Goal: Find specific page/section: Find specific page/section

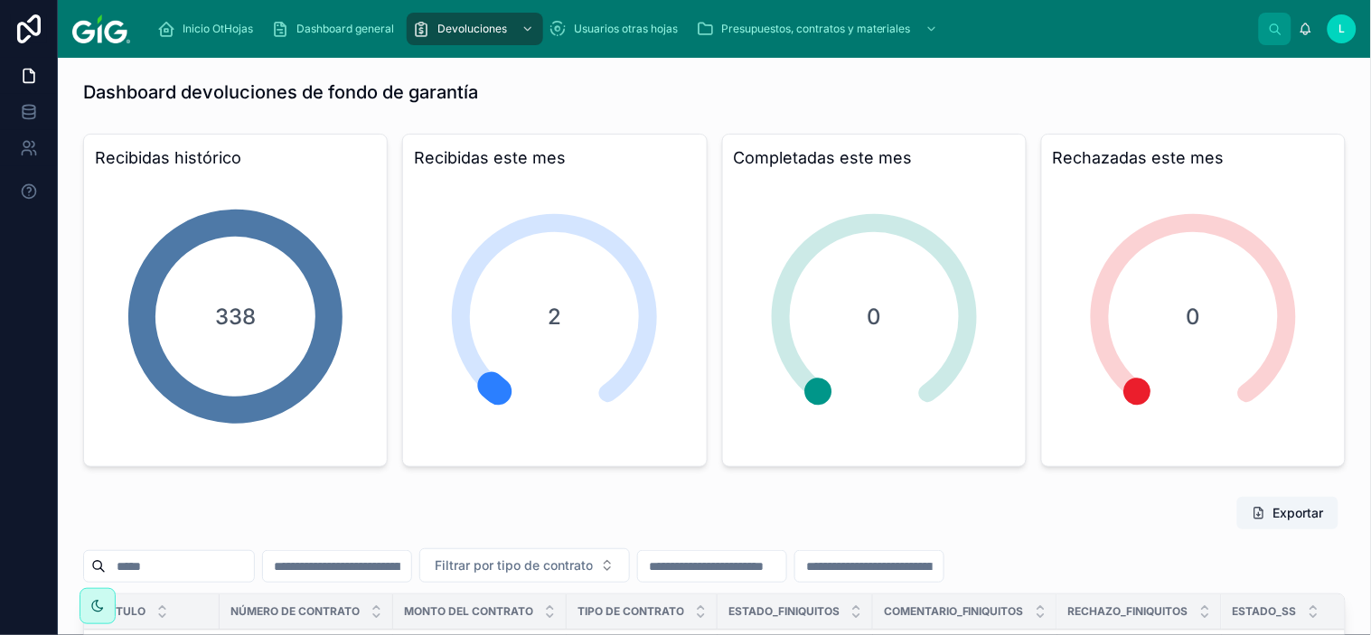
scroll to position [193, 0]
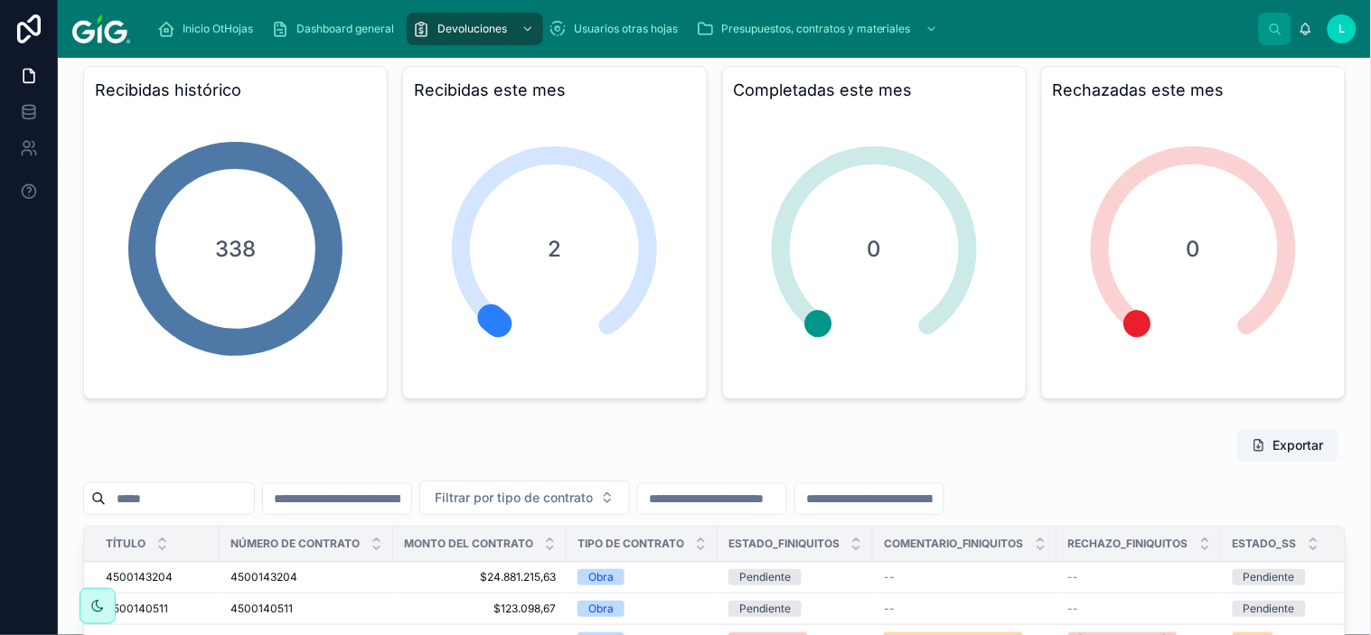
scroll to position [100, 0]
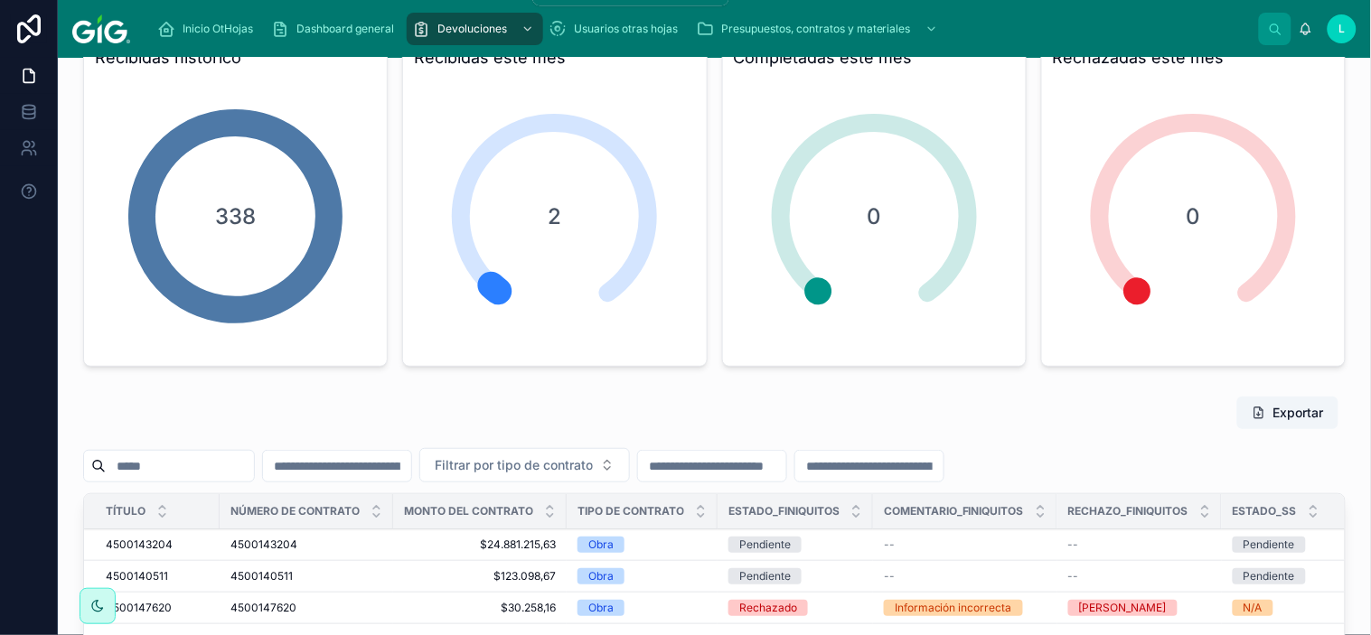
click at [457, 28] on span "Devoluciones" at bounding box center [473, 29] width 70 height 14
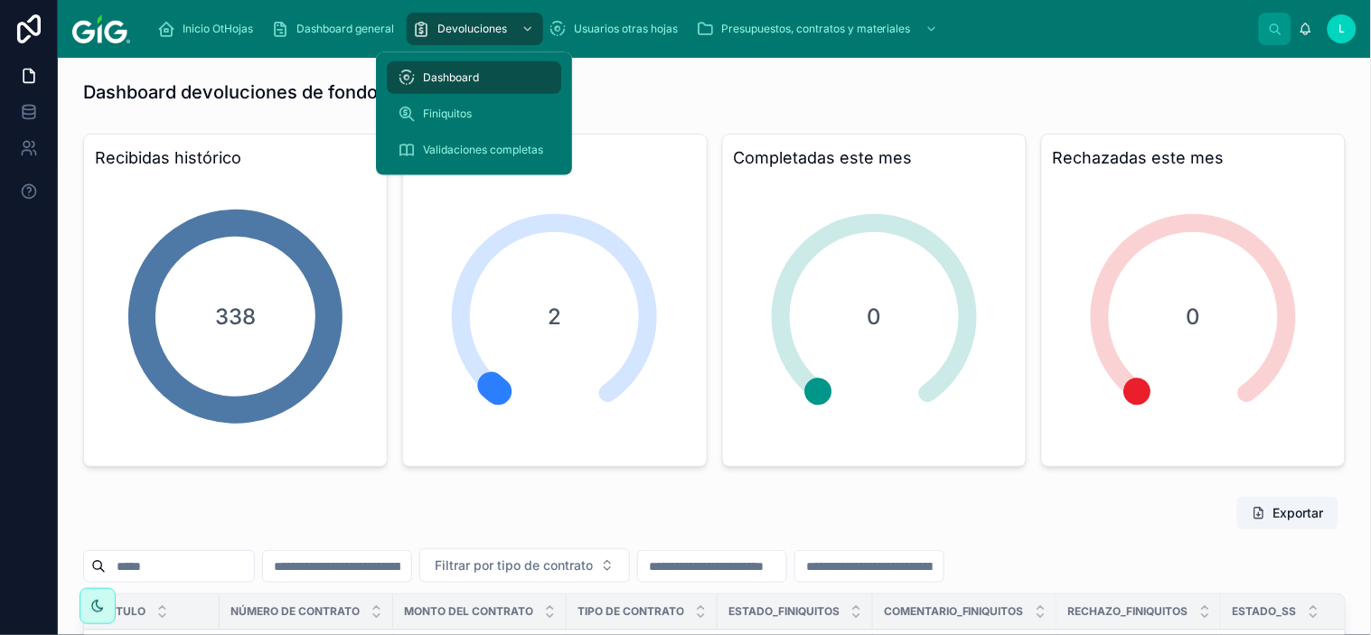
click at [446, 108] on span "Finiquitos" at bounding box center [447, 114] width 49 height 14
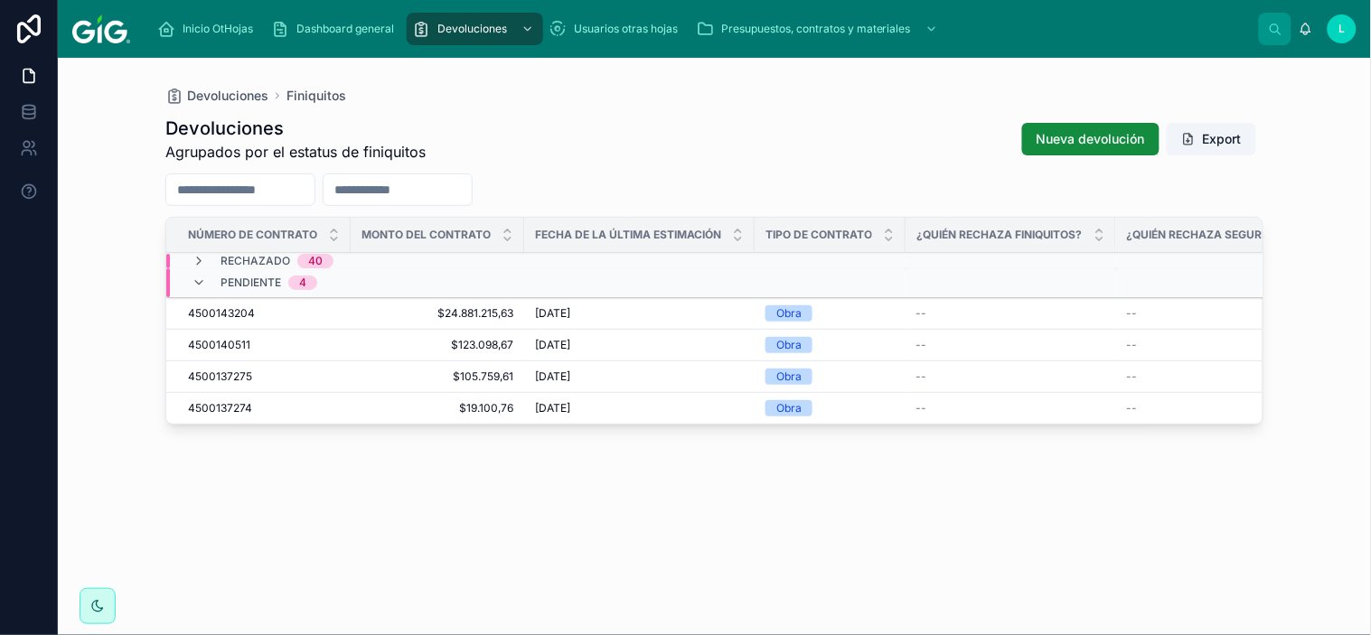
drag, startPoint x: 591, startPoint y: 440, endPoint x: 746, endPoint y: 443, distance: 154.6
click at [746, 443] on div "Devoluciones Agrupados por el estatus de finiquitos Nueva devolución Export Núm…" at bounding box center [714, 359] width 1098 height 509
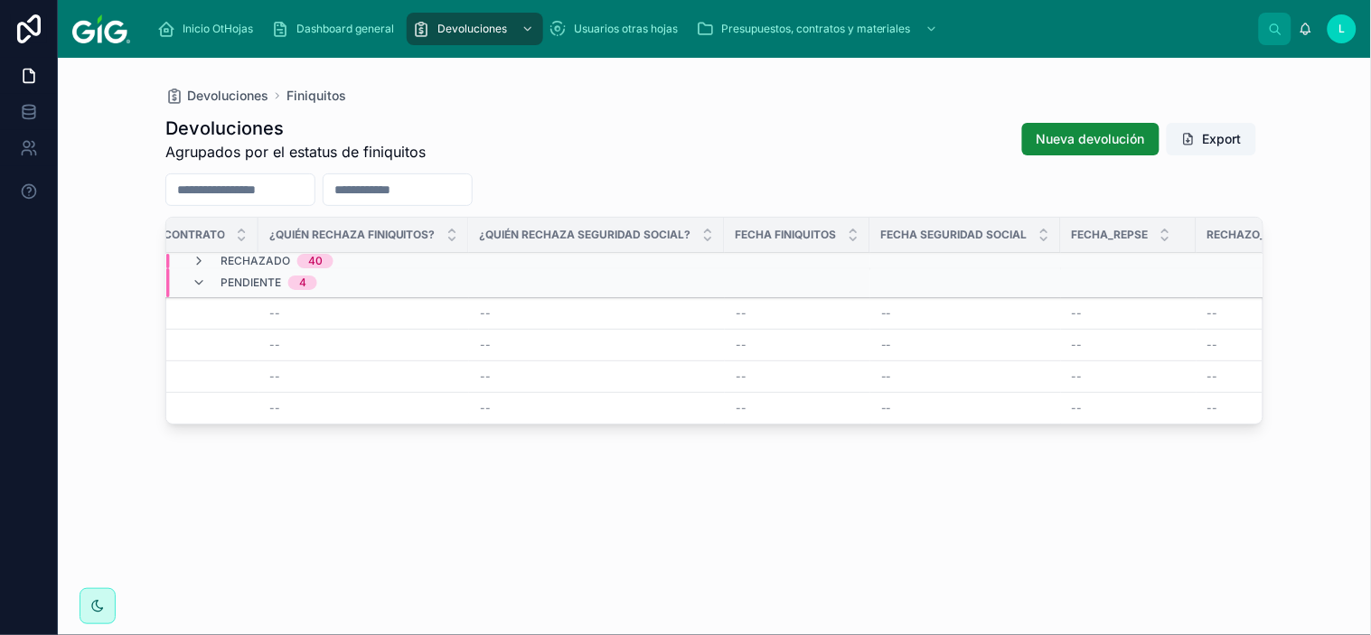
scroll to position [0, 869]
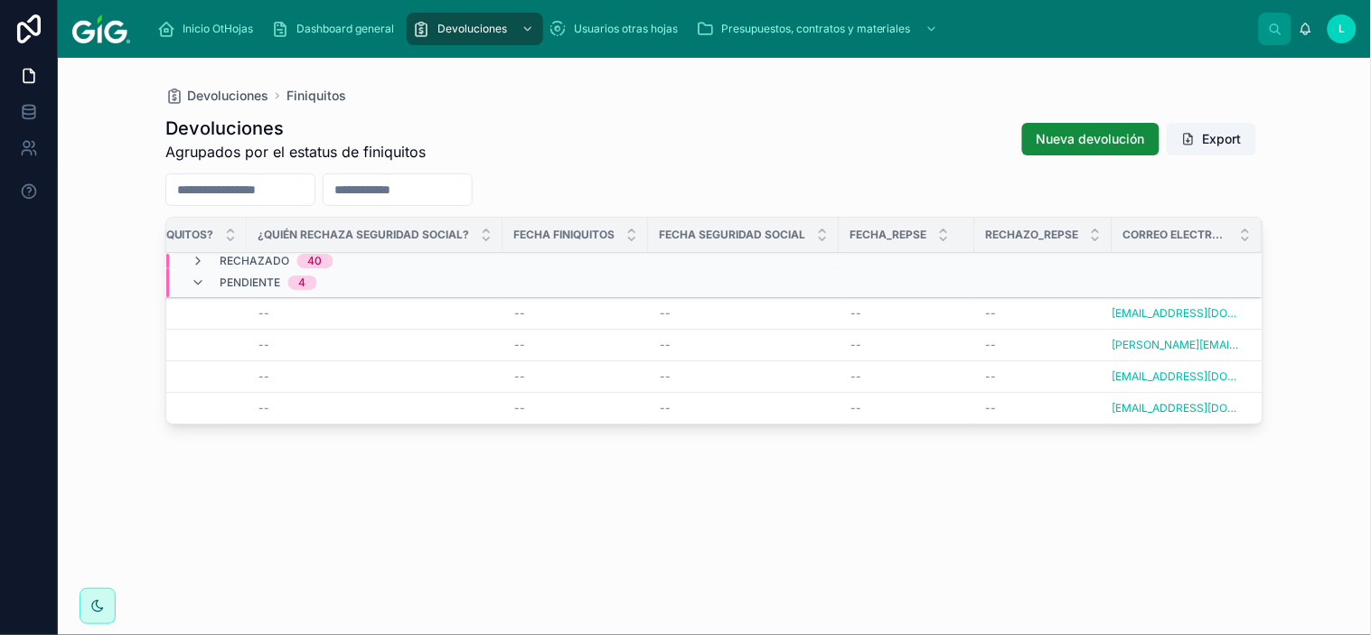
click at [1214, 310] on link "[EMAIL_ADDRESS][DOMAIN_NAME]" at bounding box center [1177, 313] width 128 height 14
click at [1035, 537] on div "Devoluciones Agrupados por el estatus de finiquitos Nueva devolución Export Núm…" at bounding box center [714, 359] width 1098 height 509
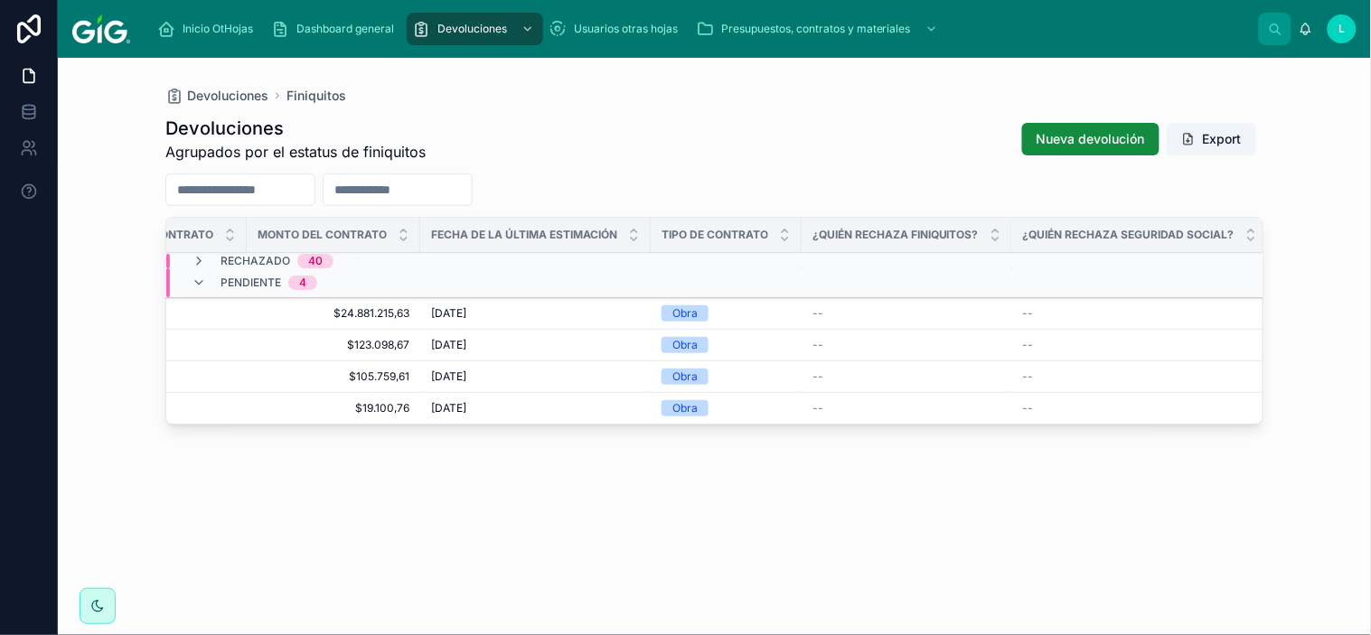
scroll to position [0, 0]
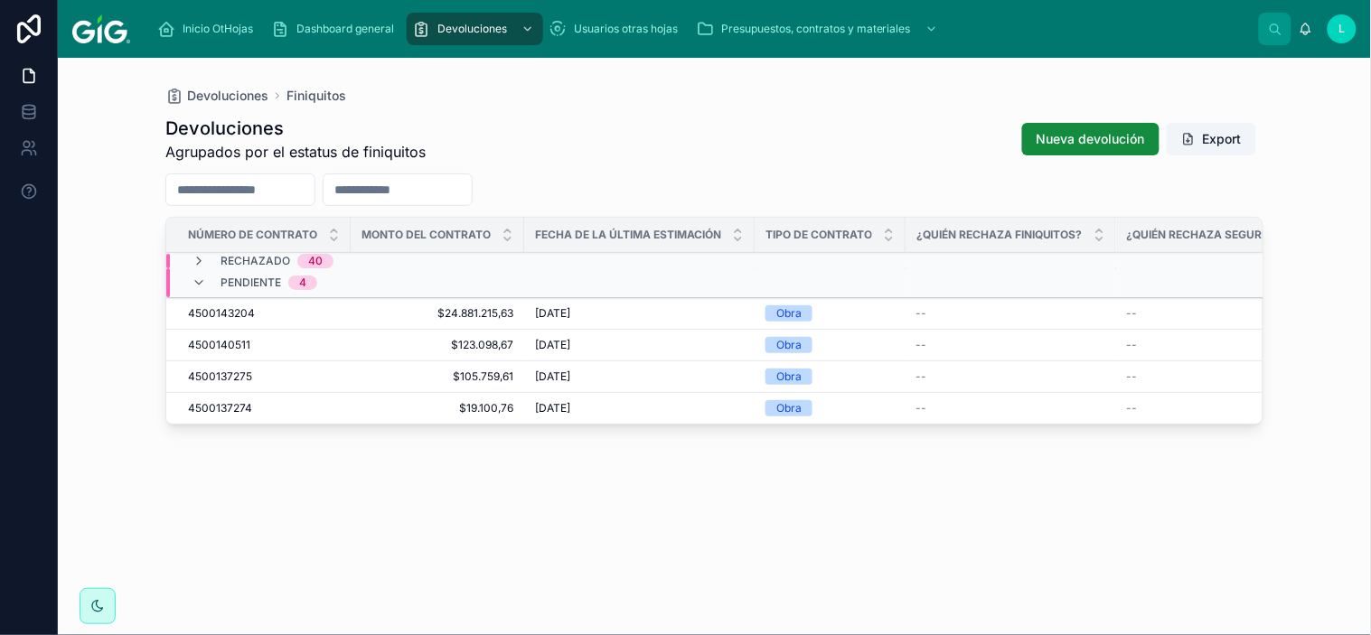
click at [221, 313] on span "4500143204" at bounding box center [221, 313] width 67 height 14
